Goal: Information Seeking & Learning: Compare options

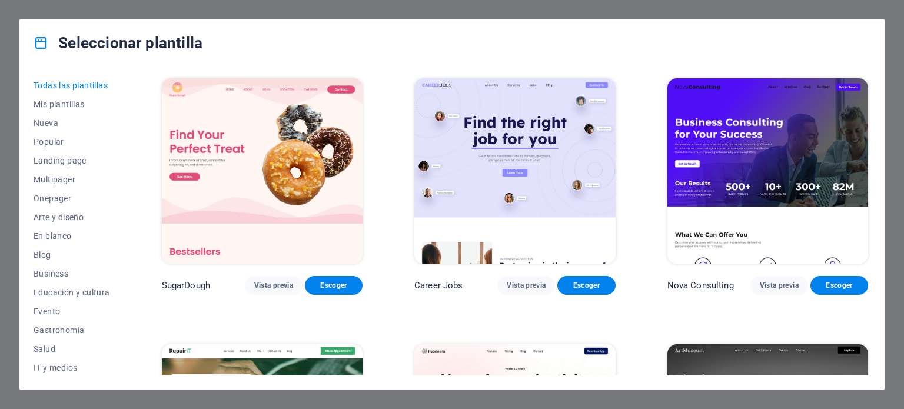
scroll to position [398, 0]
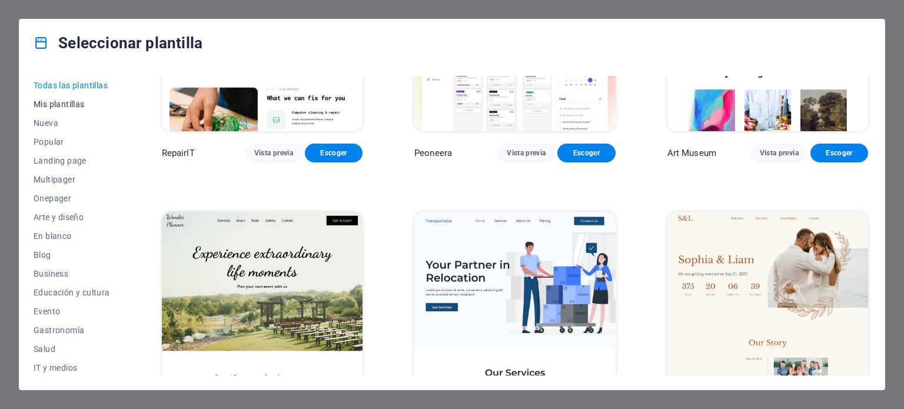
click at [65, 104] on span "Mis plantillas" at bounding box center [72, 104] width 77 height 9
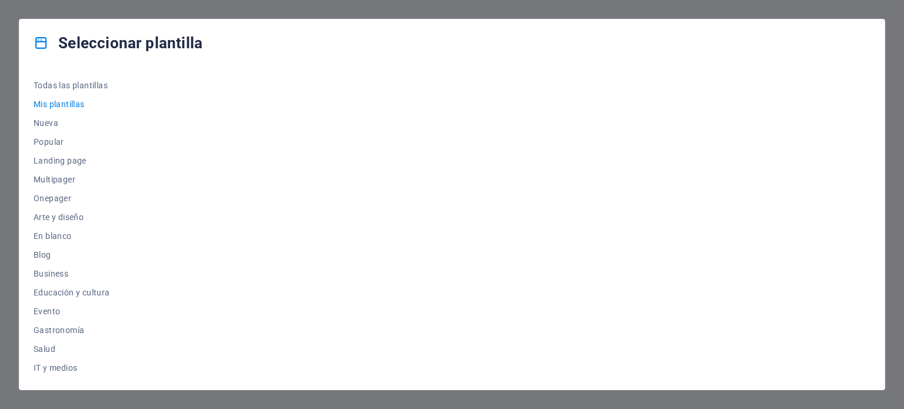
scroll to position [0, 0]
click at [52, 124] on span "Nueva" at bounding box center [72, 122] width 77 height 9
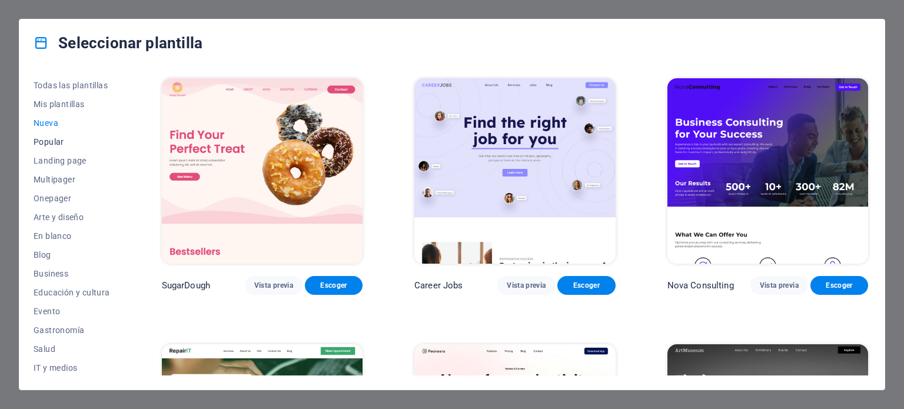
click at [49, 141] on span "Popular" at bounding box center [72, 141] width 77 height 9
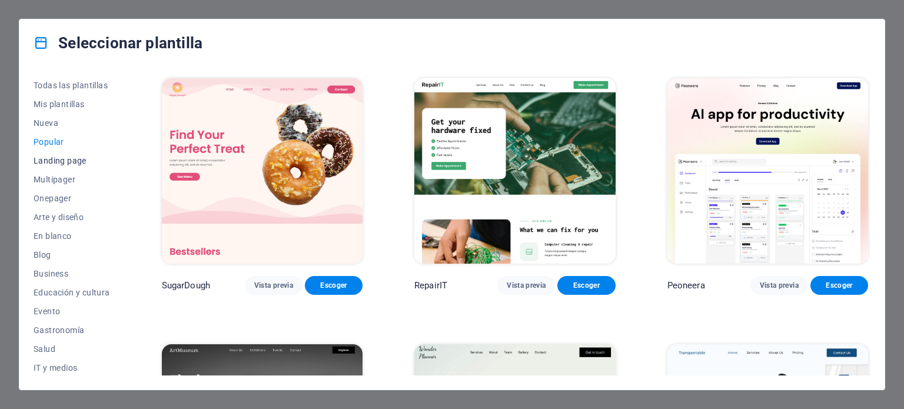
click at [49, 157] on span "Landing page" at bounding box center [72, 160] width 77 height 9
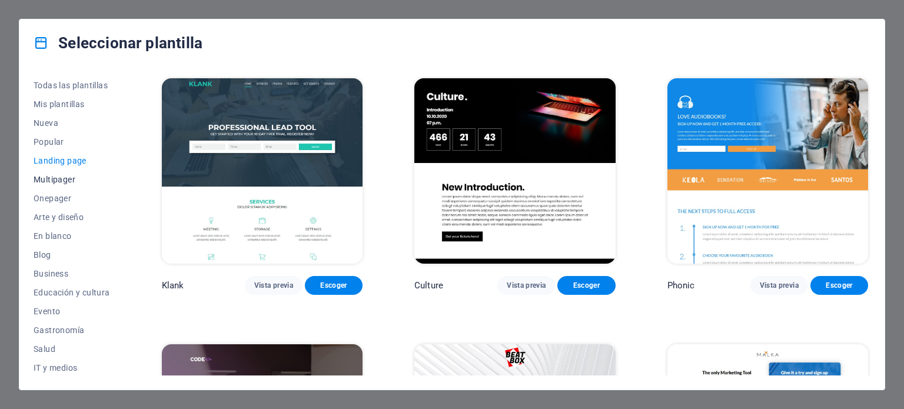
click at [47, 177] on span "Multipager" at bounding box center [72, 179] width 77 height 9
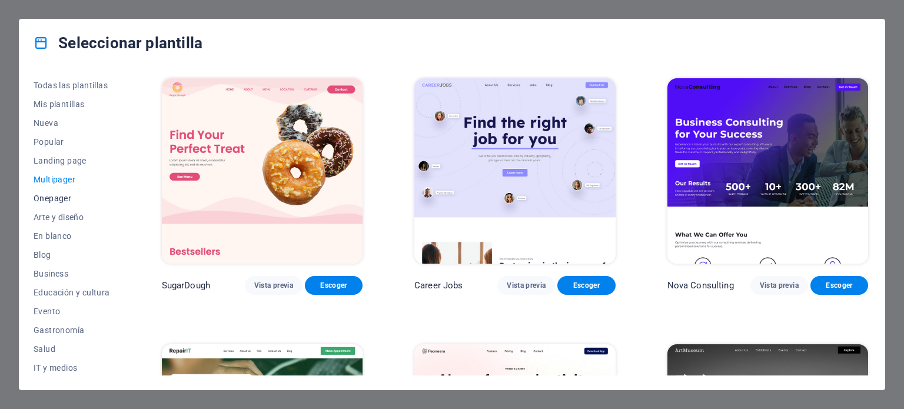
click at [46, 198] on span "Onepager" at bounding box center [72, 198] width 77 height 9
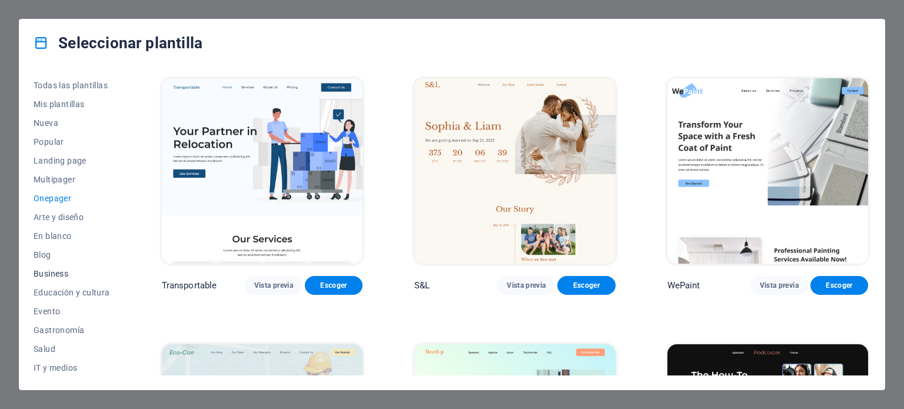
click at [46, 271] on span "Business" at bounding box center [72, 273] width 77 height 9
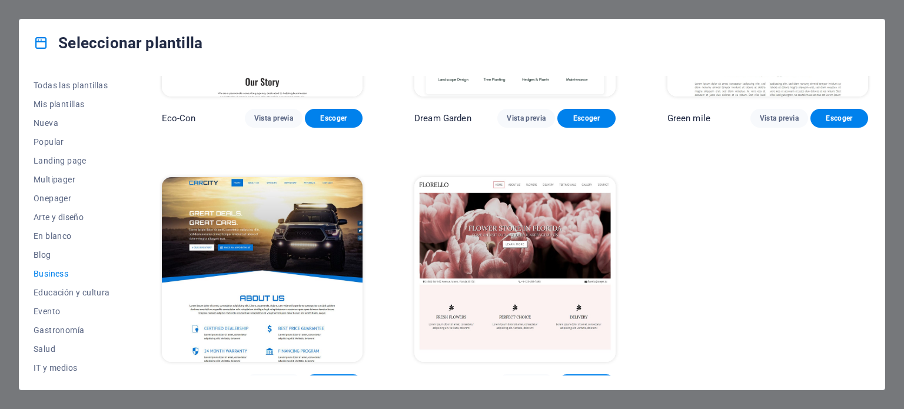
scroll to position [182, 0]
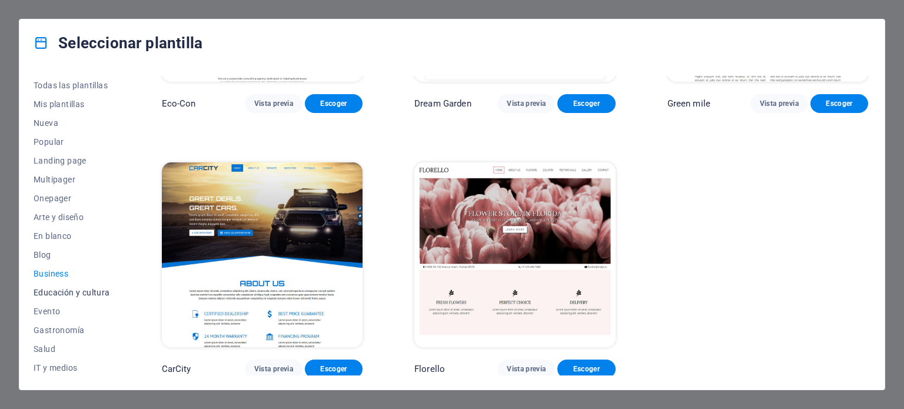
click at [74, 284] on button "Educación y cultura" at bounding box center [72, 292] width 77 height 19
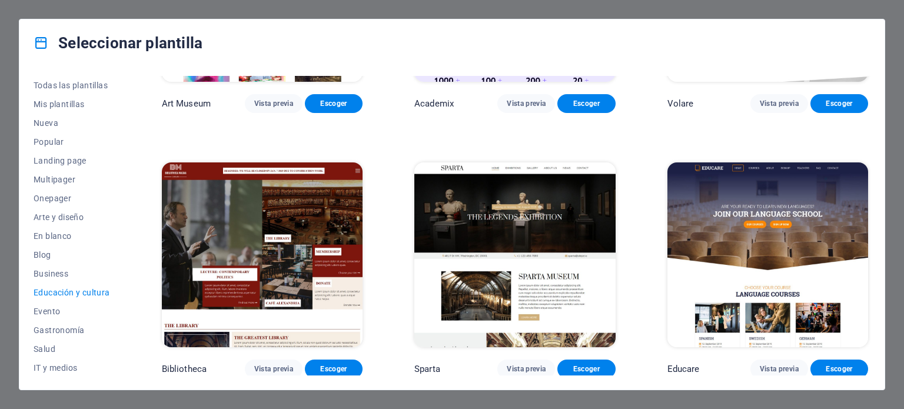
scroll to position [0, 0]
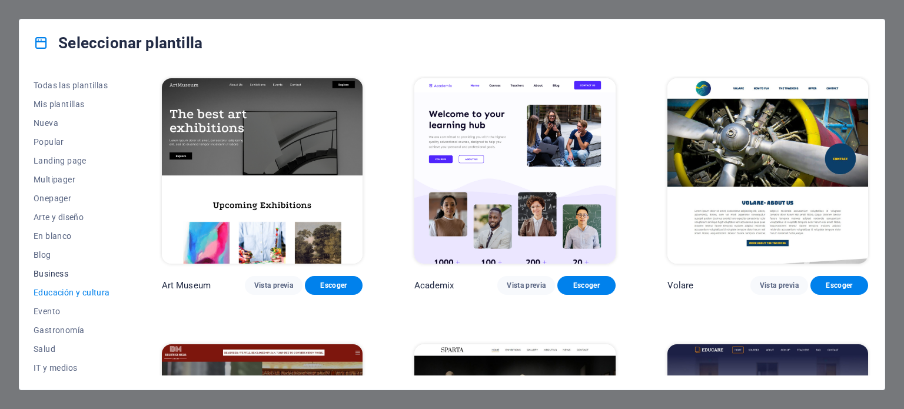
click at [55, 273] on span "Business" at bounding box center [72, 273] width 77 height 9
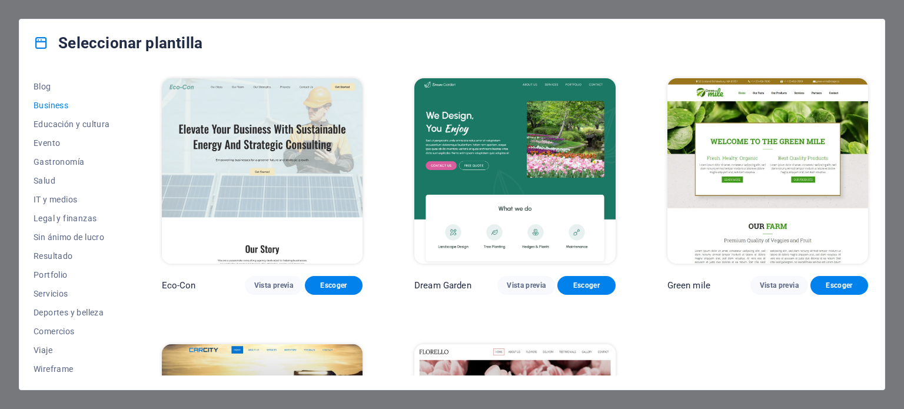
scroll to position [171, 0]
click at [72, 364] on span "Wireframe" at bounding box center [72, 366] width 77 height 9
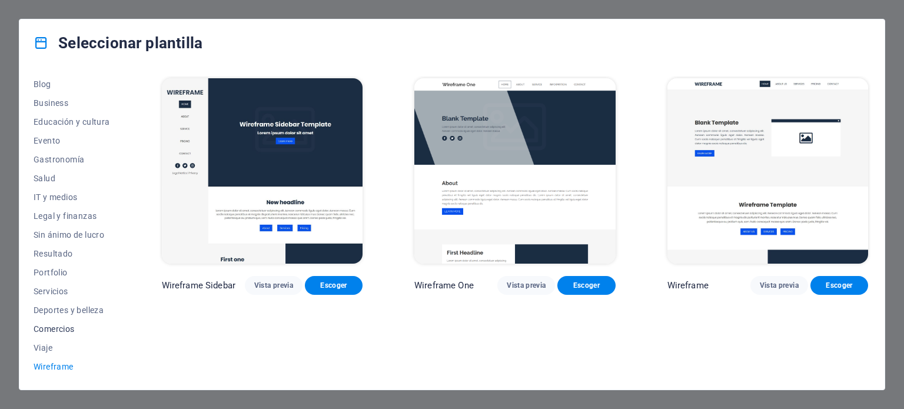
click at [57, 336] on button "Comercios" at bounding box center [72, 329] width 77 height 19
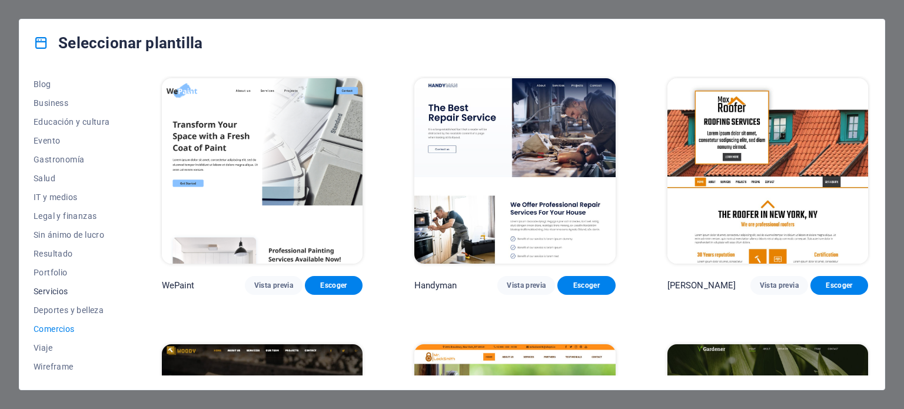
click at [50, 291] on span "Servicios" at bounding box center [72, 291] width 77 height 9
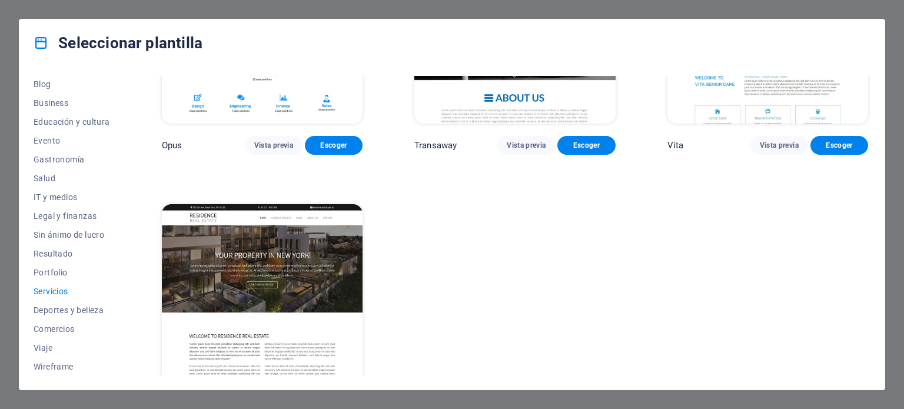
scroll to position [1742, 0]
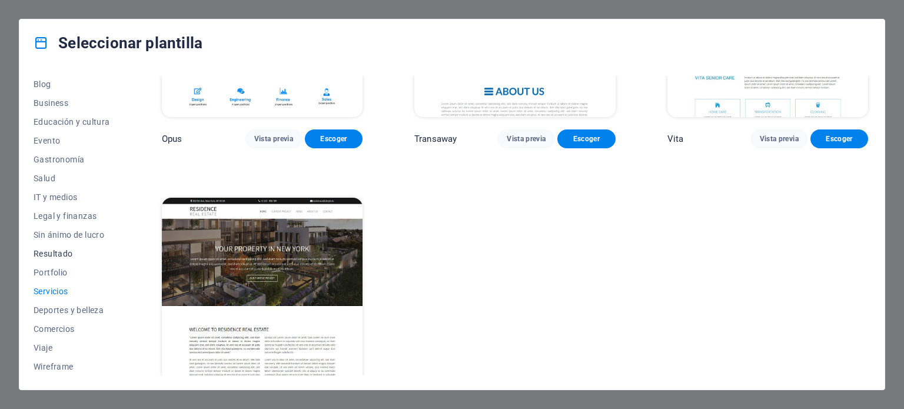
click at [64, 247] on button "Resultado" at bounding box center [72, 253] width 77 height 19
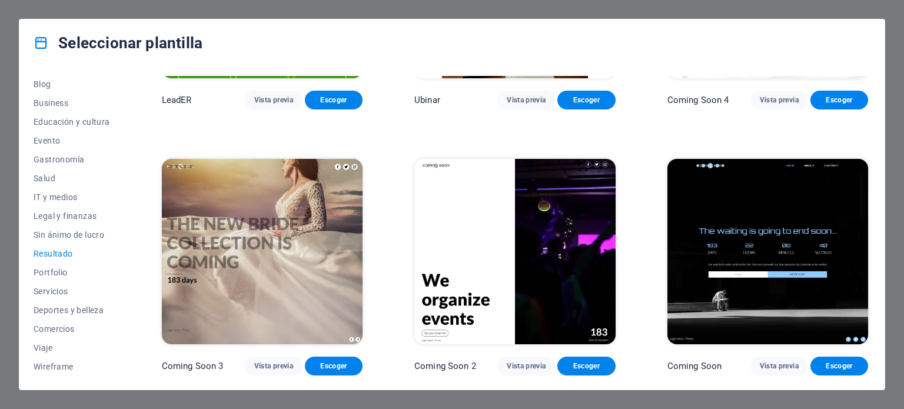
scroll to position [1241, 0]
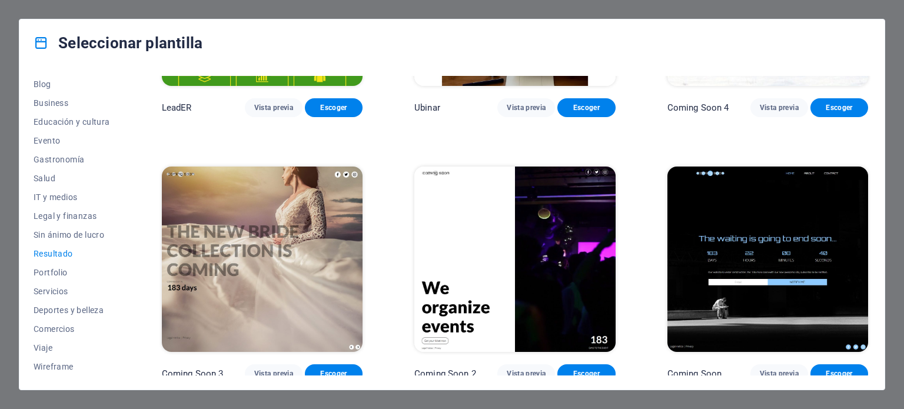
drag, startPoint x: 868, startPoint y: 332, endPoint x: 869, endPoint y: 308, distance: 24.2
click at [869, 307] on div "Klank Vista previa Escoger Phonic Vista previa Escoger Code Vista previa Escoge…" at bounding box center [515, 226] width 711 height 300
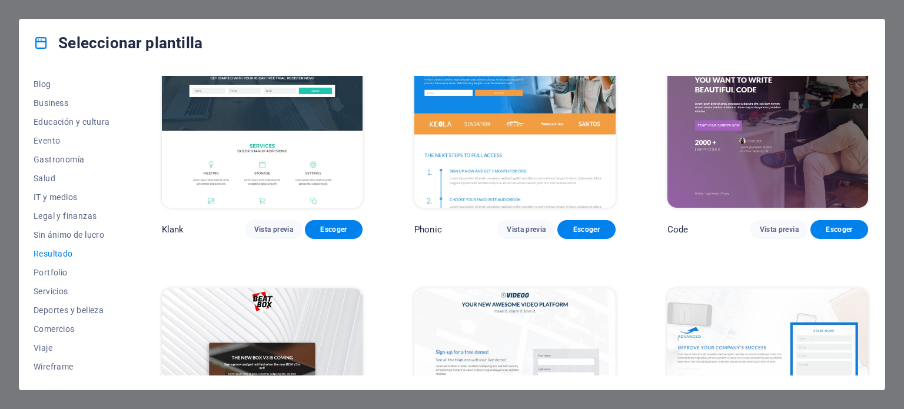
scroll to position [0, 0]
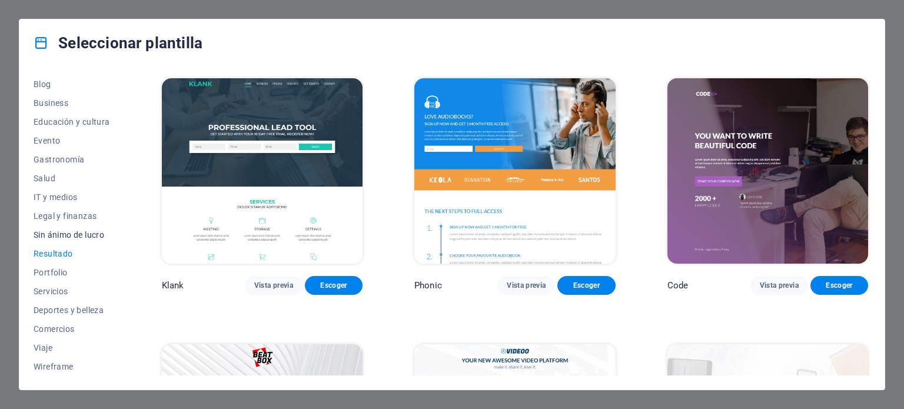
click at [68, 235] on span "Sin ánimo de lucro" at bounding box center [72, 234] width 77 height 9
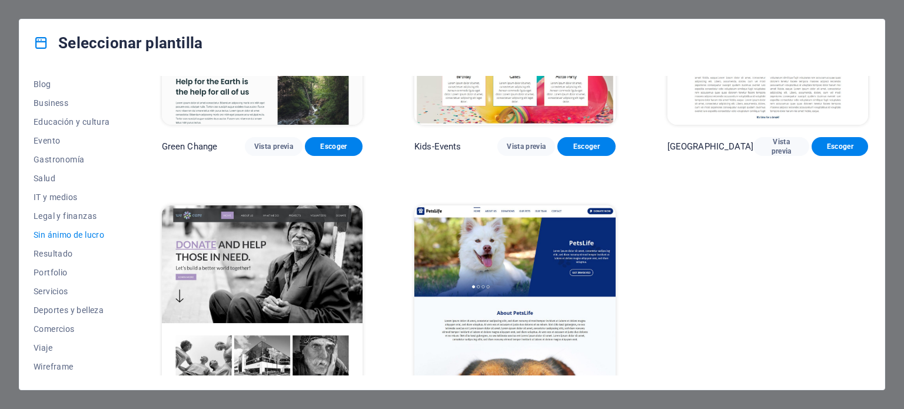
scroll to position [182, 0]
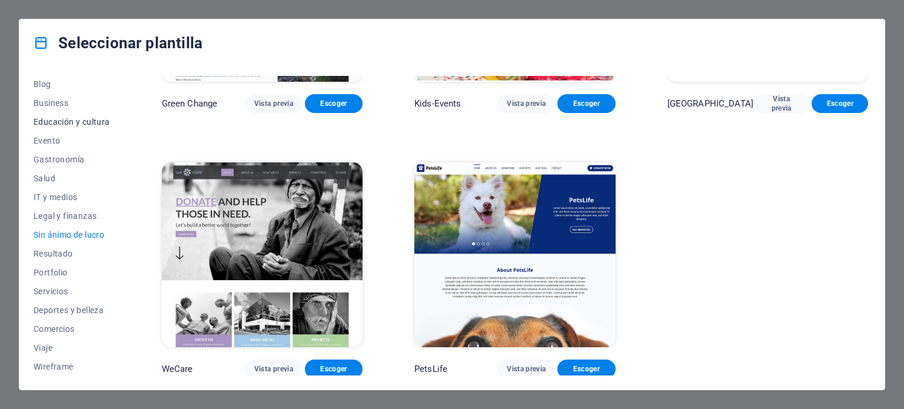
click at [60, 120] on span "Educación y cultura" at bounding box center [72, 121] width 77 height 9
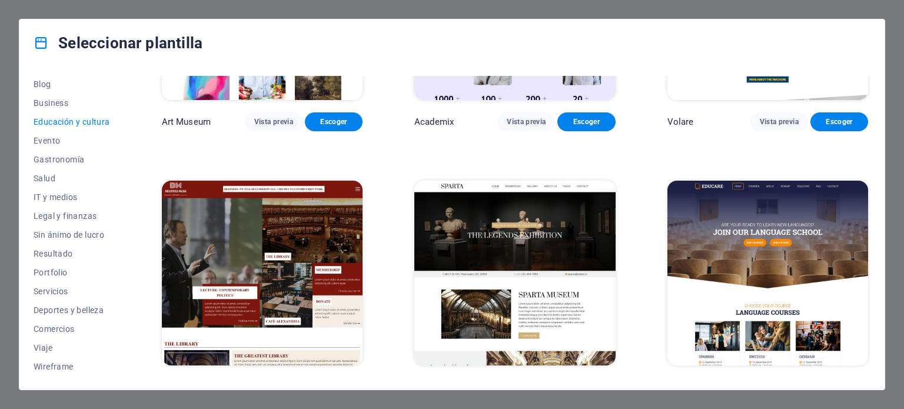
scroll to position [155, 0]
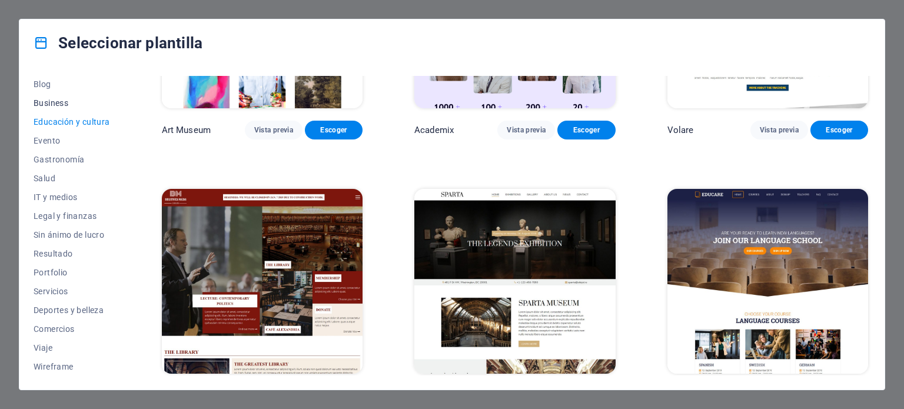
click at [59, 98] on span "Business" at bounding box center [72, 102] width 77 height 9
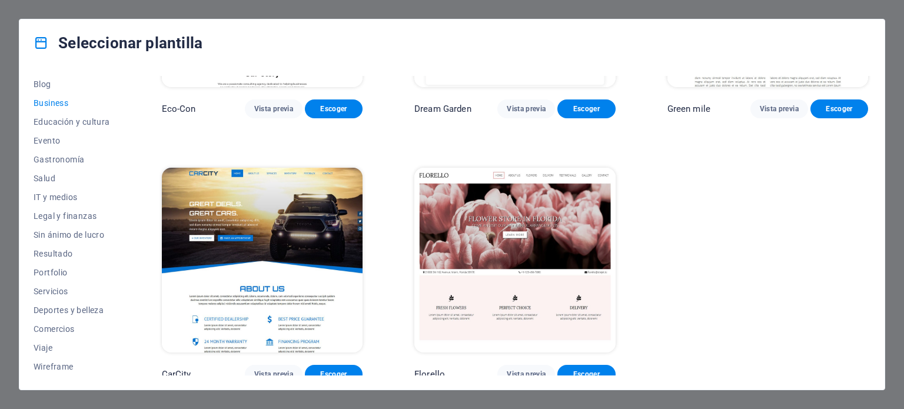
scroll to position [182, 0]
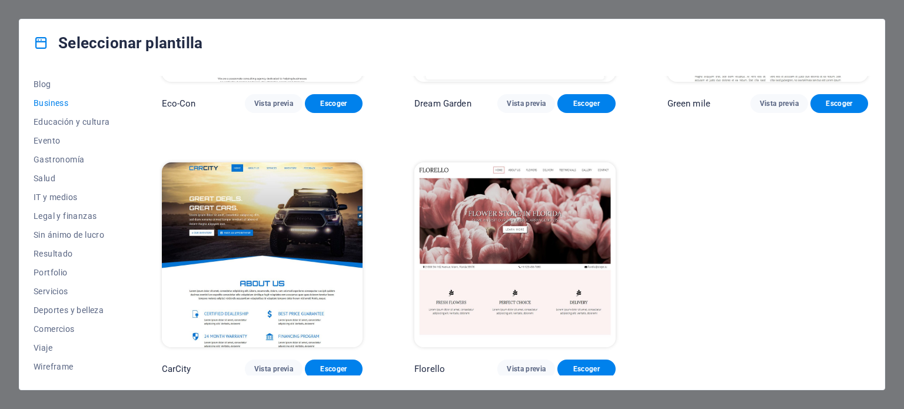
drag, startPoint x: 122, startPoint y: 301, endPoint x: 130, endPoint y: 220, distance: 81.0
click at [130, 220] on div "Todas las plantillas Mis plantillas Nueva Popular Landing page Multipager Onepa…" at bounding box center [452, 228] width 866 height 323
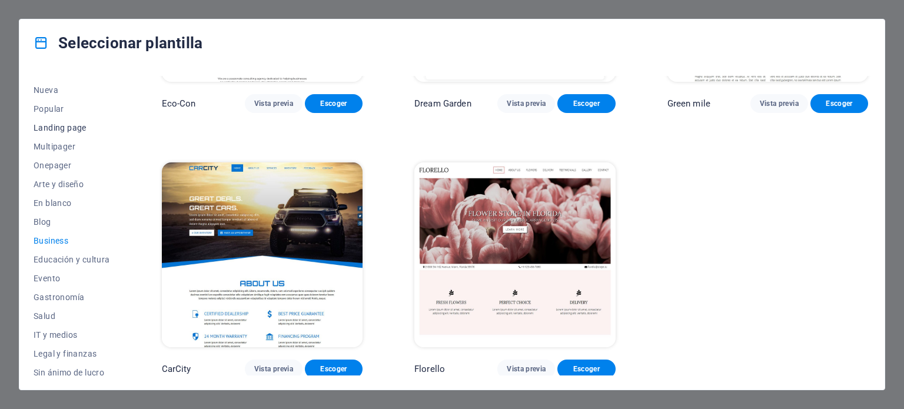
click at [69, 128] on span "Landing page" at bounding box center [72, 127] width 77 height 9
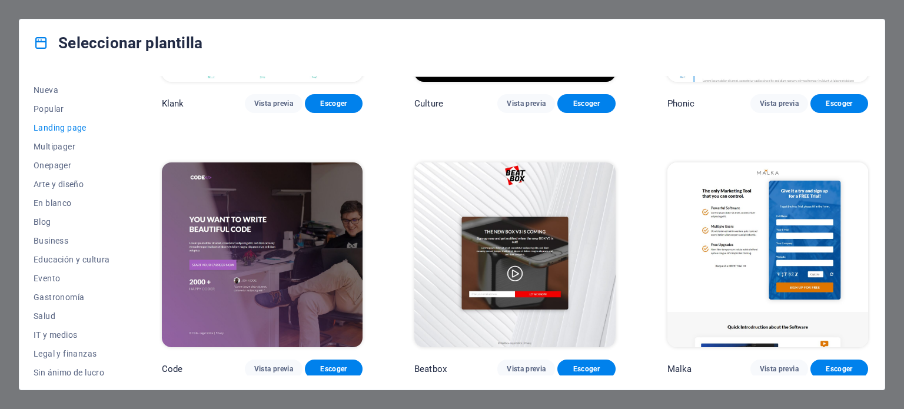
drag, startPoint x: 867, startPoint y: 124, endPoint x: 871, endPoint y: 114, distance: 10.3
click at [871, 114] on div "Todas las plantillas Mis plantillas Nueva Popular Landing page Multipager Onepa…" at bounding box center [452, 228] width 866 height 323
drag, startPoint x: 871, startPoint y: 121, endPoint x: 869, endPoint y: 94, distance: 27.2
click at [869, 94] on div "Todas las plantillas Mis plantillas Nueva Popular Landing page Multipager Onepa…" at bounding box center [452, 228] width 866 height 323
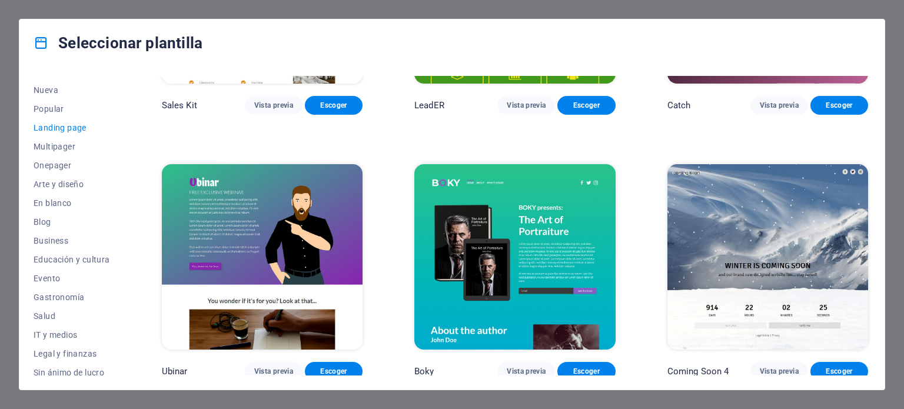
scroll to position [1808, 0]
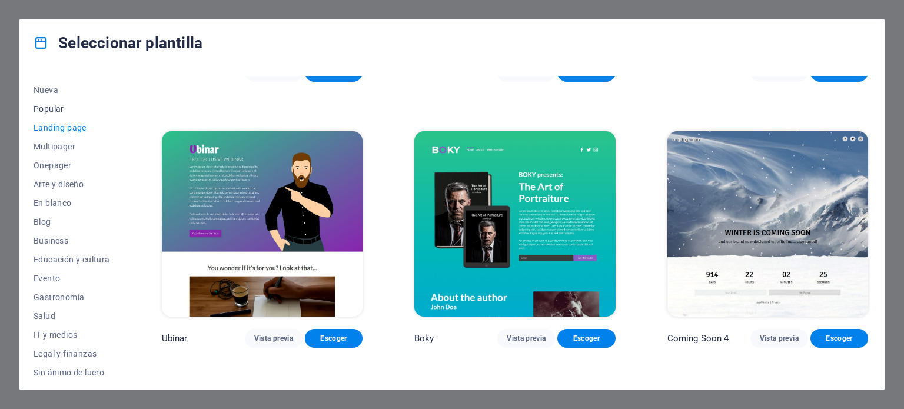
click at [45, 104] on span "Popular" at bounding box center [72, 108] width 77 height 9
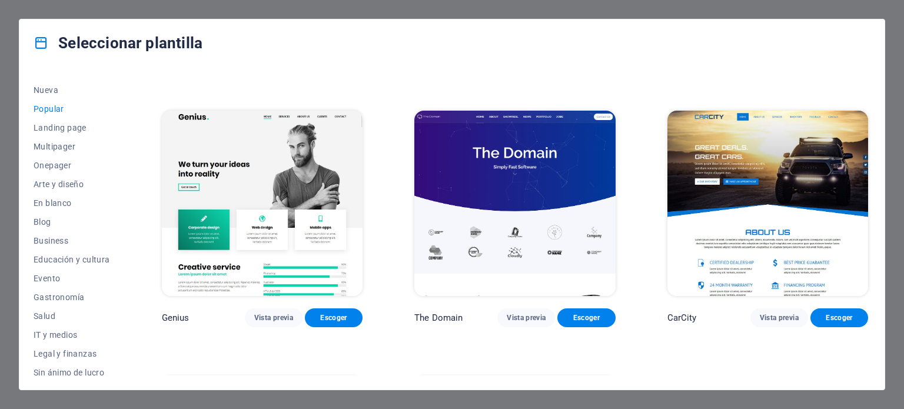
scroll to position [1033, 0]
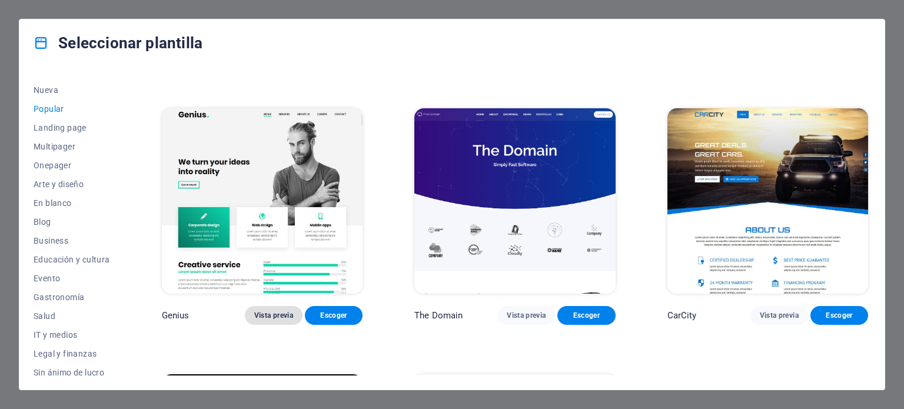
click at [271, 311] on span "Vista previa" at bounding box center [273, 315] width 39 height 9
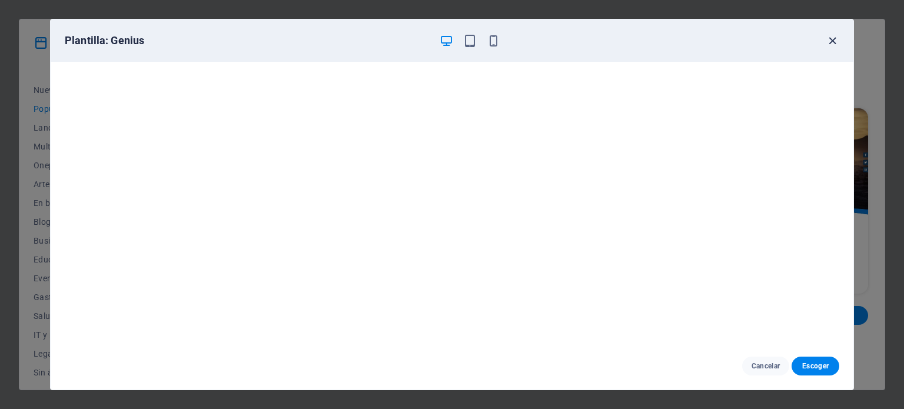
click at [829, 41] on icon "button" at bounding box center [833, 41] width 14 height 14
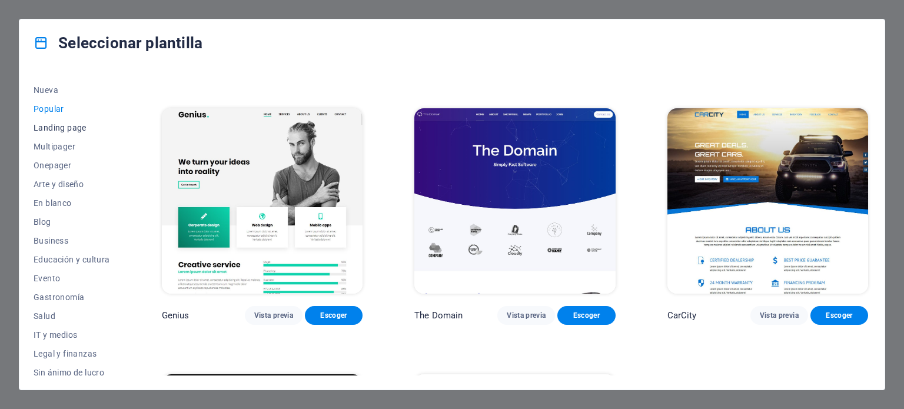
click at [62, 128] on span "Landing page" at bounding box center [72, 127] width 77 height 9
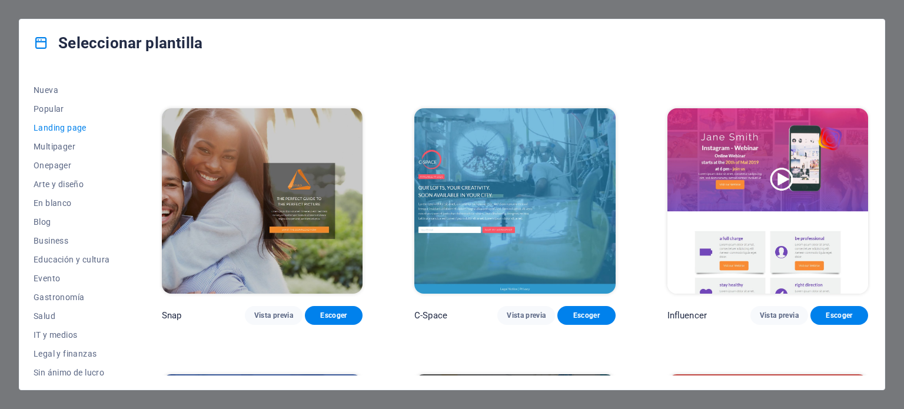
scroll to position [1828, 0]
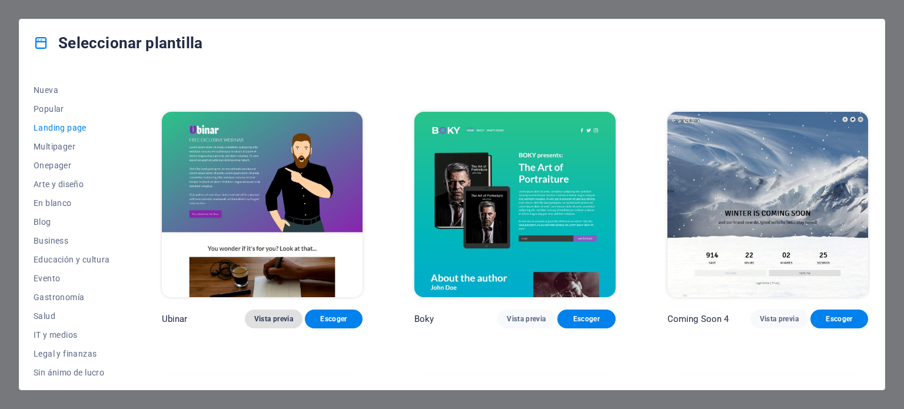
click at [263, 314] on span "Vista previa" at bounding box center [273, 318] width 39 height 9
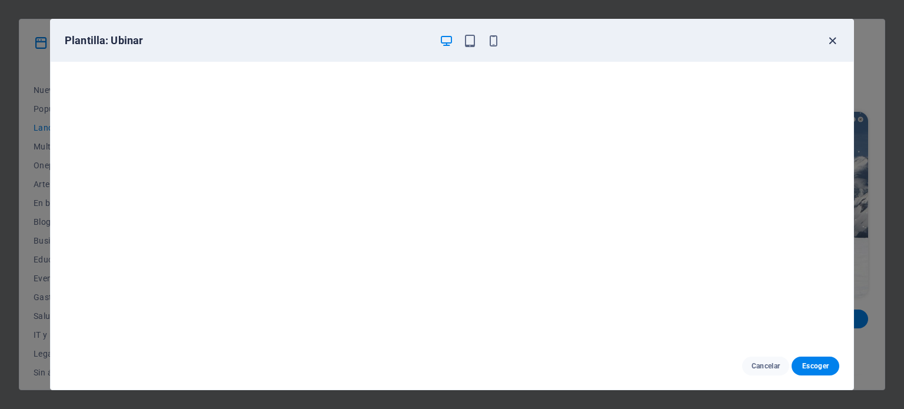
click at [834, 39] on icon "button" at bounding box center [833, 41] width 14 height 14
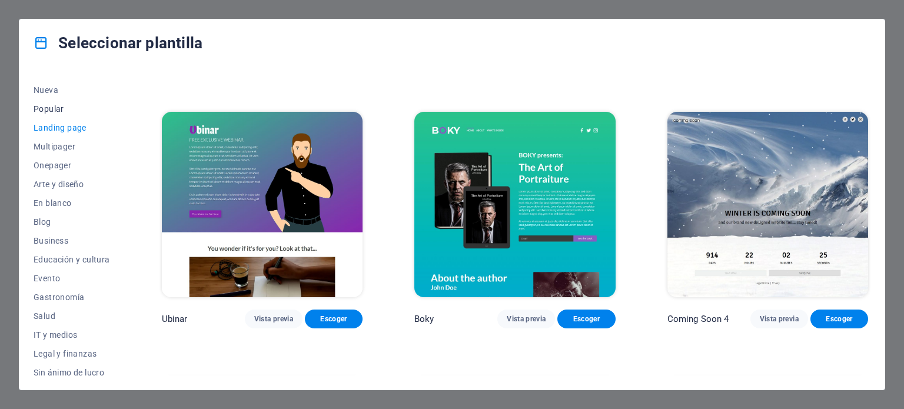
click at [52, 110] on span "Popular" at bounding box center [72, 108] width 77 height 9
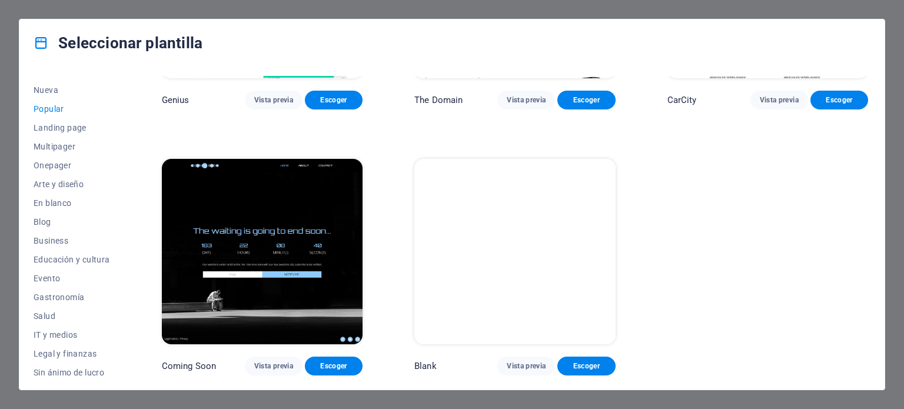
scroll to position [1033, 0]
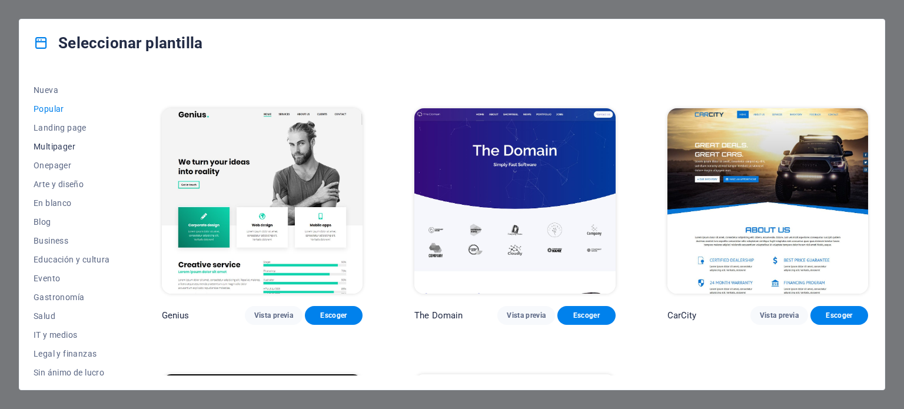
click at [49, 143] on span "Multipager" at bounding box center [72, 146] width 77 height 9
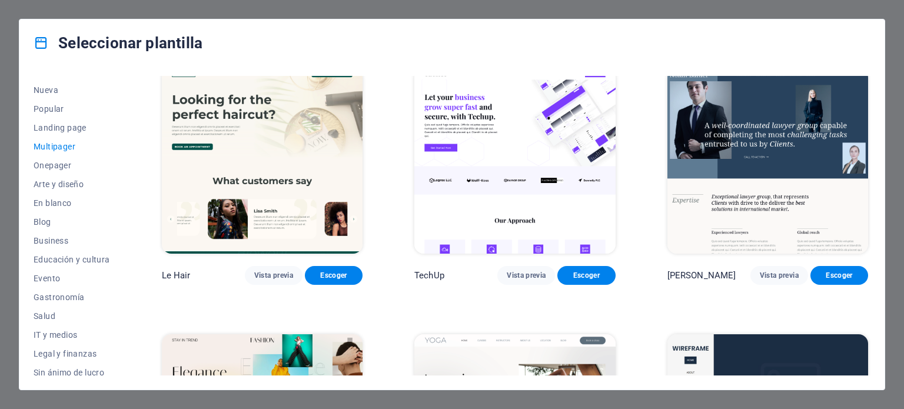
scroll to position [2346, 0]
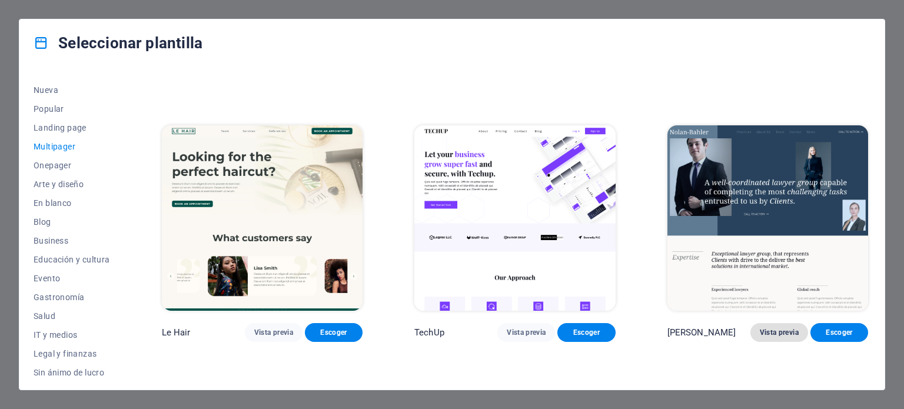
click at [766, 328] on span "Vista previa" at bounding box center [779, 332] width 39 height 9
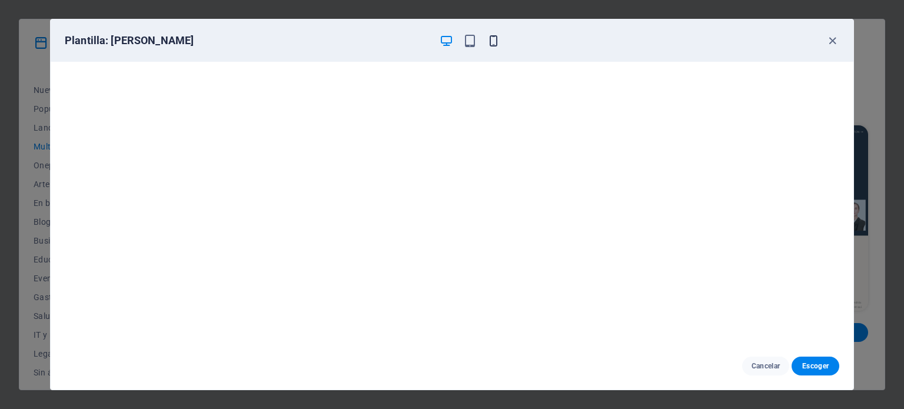
click at [496, 39] on icon "button" at bounding box center [494, 41] width 14 height 14
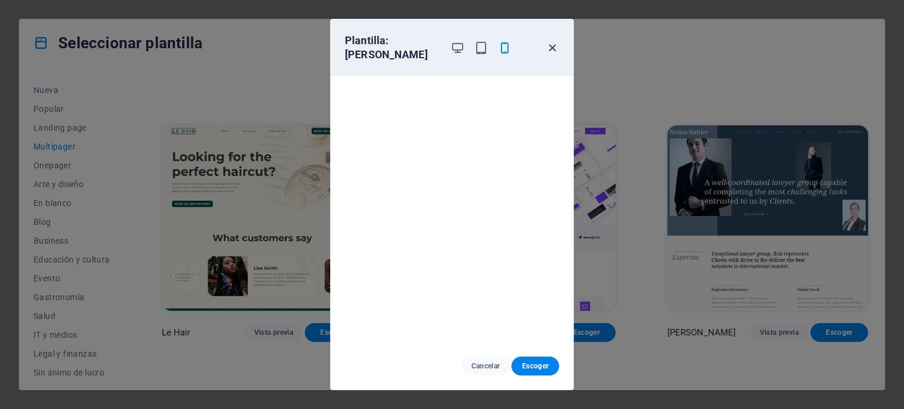
click at [549, 45] on icon "button" at bounding box center [553, 48] width 14 height 14
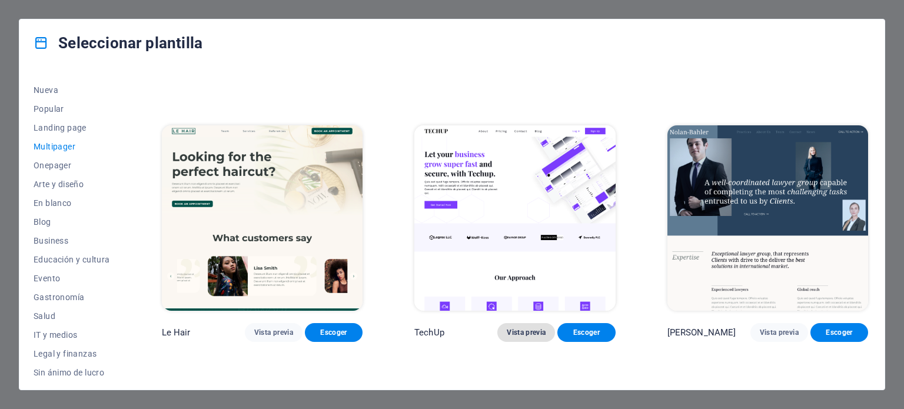
click at [521, 326] on button "Vista previa" at bounding box center [527, 332] width 58 height 19
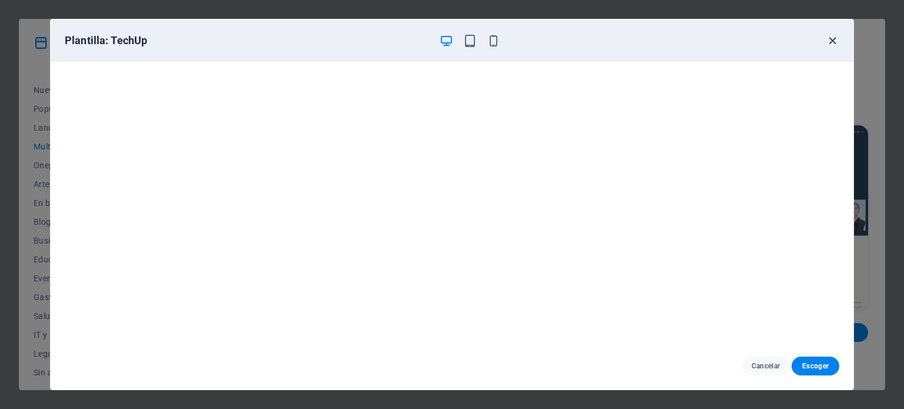
click at [829, 37] on icon "button" at bounding box center [833, 41] width 14 height 14
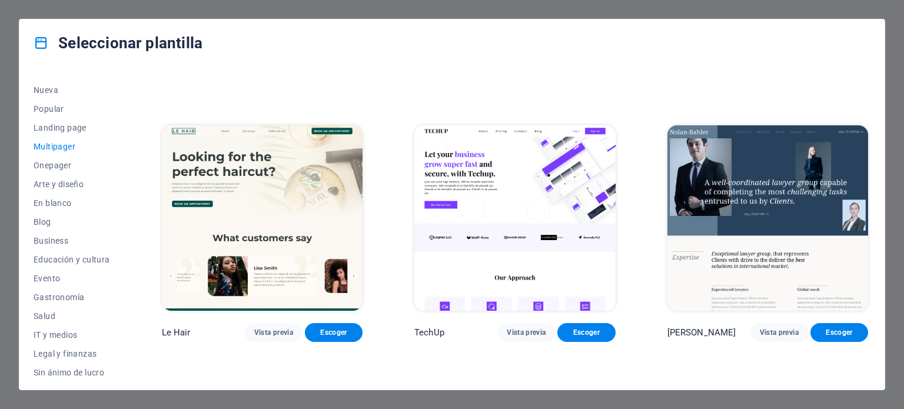
drag, startPoint x: 868, startPoint y: 200, endPoint x: 871, endPoint y: 211, distance: 11.7
click at [871, 211] on div "Todas las plantillas Mis plantillas Nueva Popular Landing page Multipager Onepa…" at bounding box center [452, 228] width 866 height 323
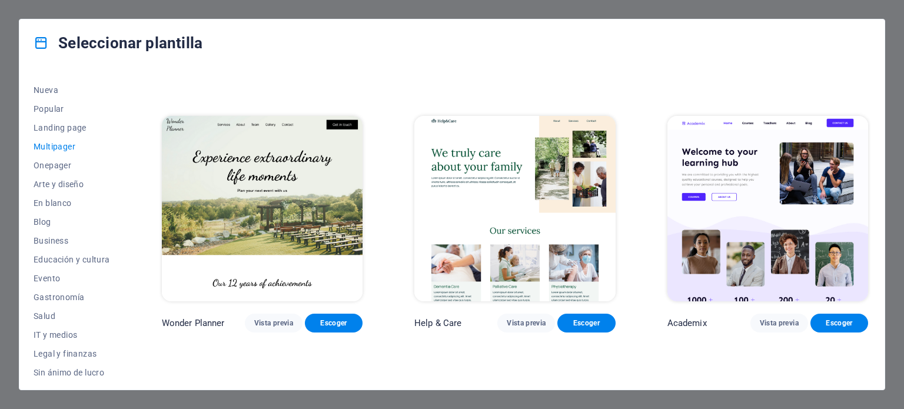
scroll to position [503, 0]
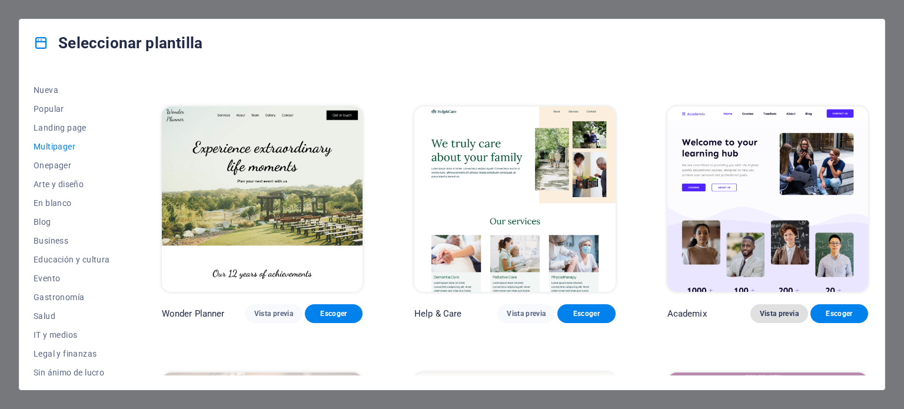
click at [773, 309] on span "Vista previa" at bounding box center [779, 313] width 39 height 9
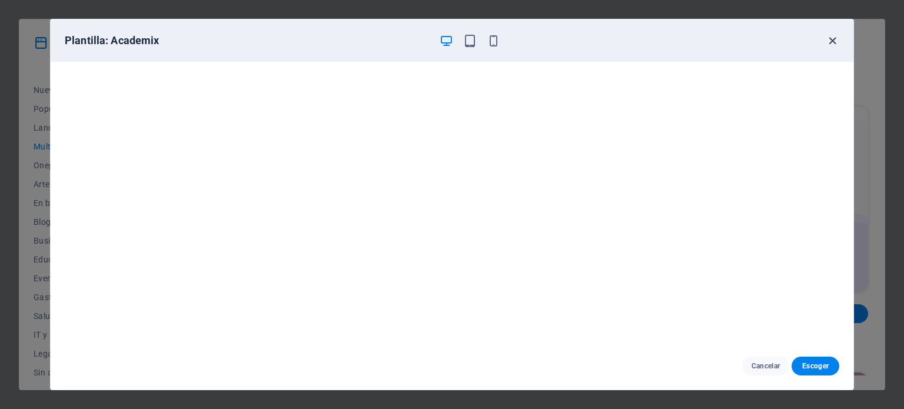
click at [829, 42] on icon "button" at bounding box center [833, 41] width 14 height 14
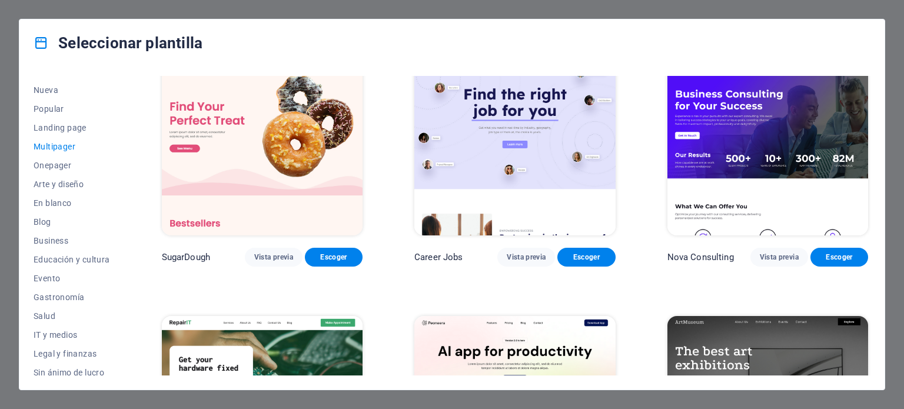
scroll to position [0, 0]
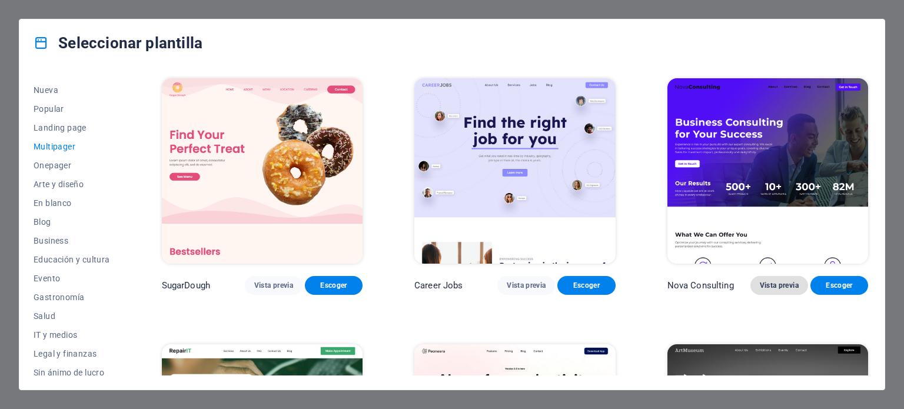
click at [774, 281] on span "Vista previa" at bounding box center [779, 285] width 39 height 9
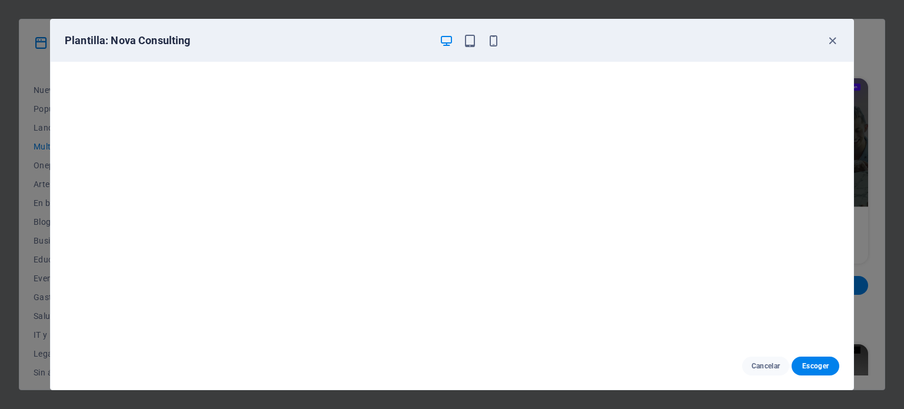
click at [446, 35] on icon "button" at bounding box center [447, 41] width 14 height 14
click at [450, 47] on icon "button" at bounding box center [447, 41] width 14 height 14
click at [467, 41] on icon "button" at bounding box center [470, 41] width 14 height 14
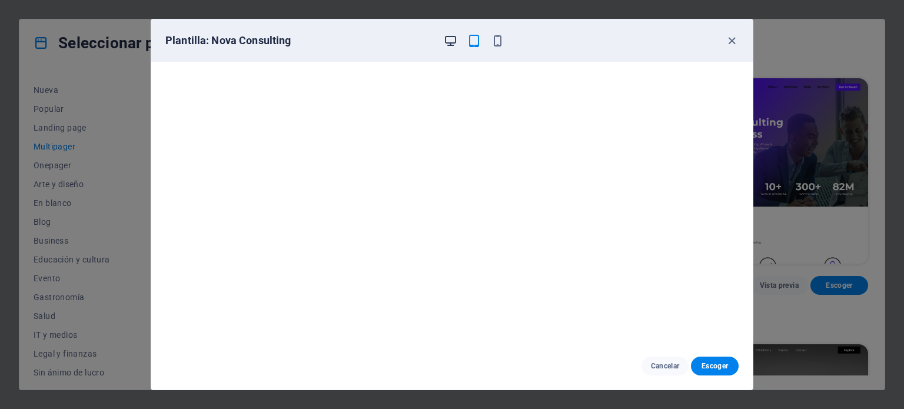
click at [452, 37] on icon "button" at bounding box center [451, 41] width 14 height 14
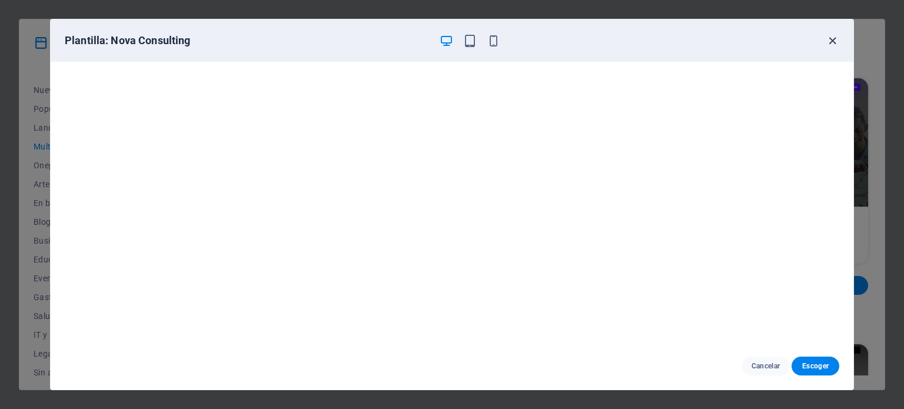
click at [831, 37] on icon "button" at bounding box center [833, 41] width 14 height 14
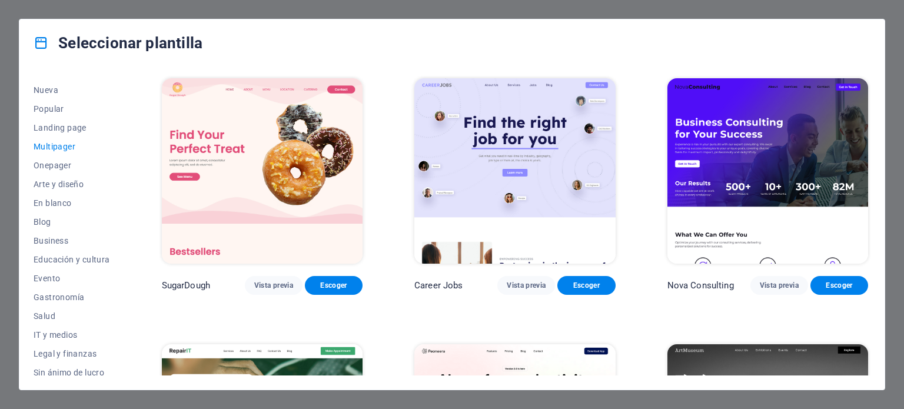
click at [33, 163] on div "Todas las plantillas Mis plantillas Nueva Popular Landing page Multipager Onepa…" at bounding box center [452, 228] width 866 height 323
click at [44, 163] on span "Onepager" at bounding box center [72, 165] width 77 height 9
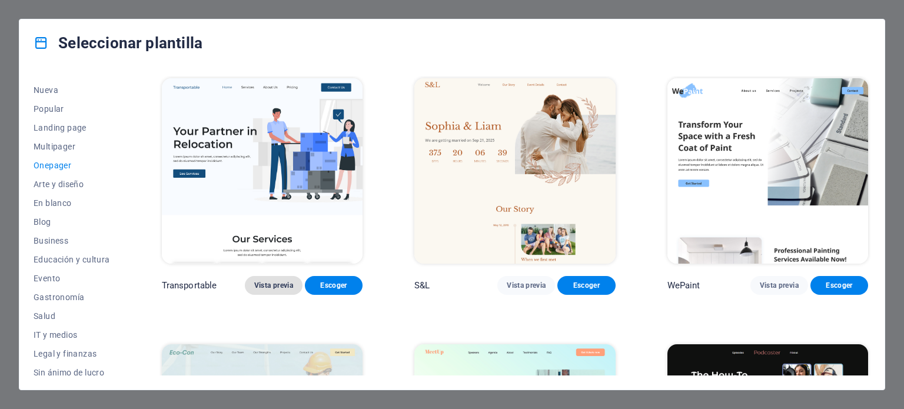
click at [265, 281] on span "Vista previa" at bounding box center [273, 285] width 39 height 9
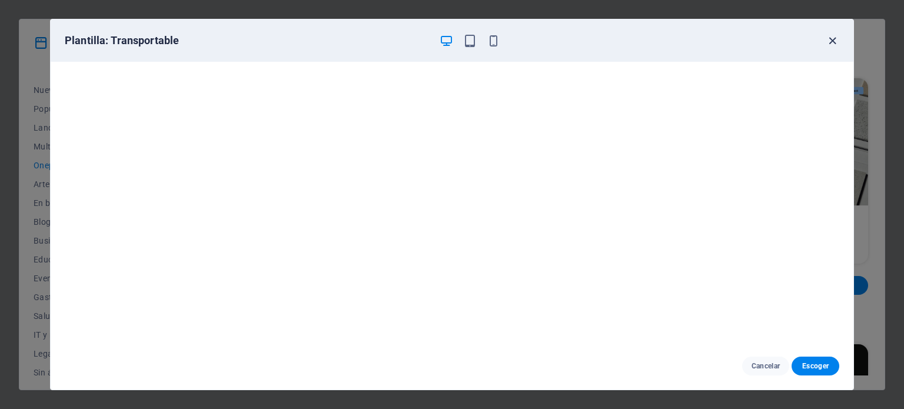
click at [831, 38] on icon "button" at bounding box center [833, 41] width 14 height 14
